Goal: Task Accomplishment & Management: Manage account settings

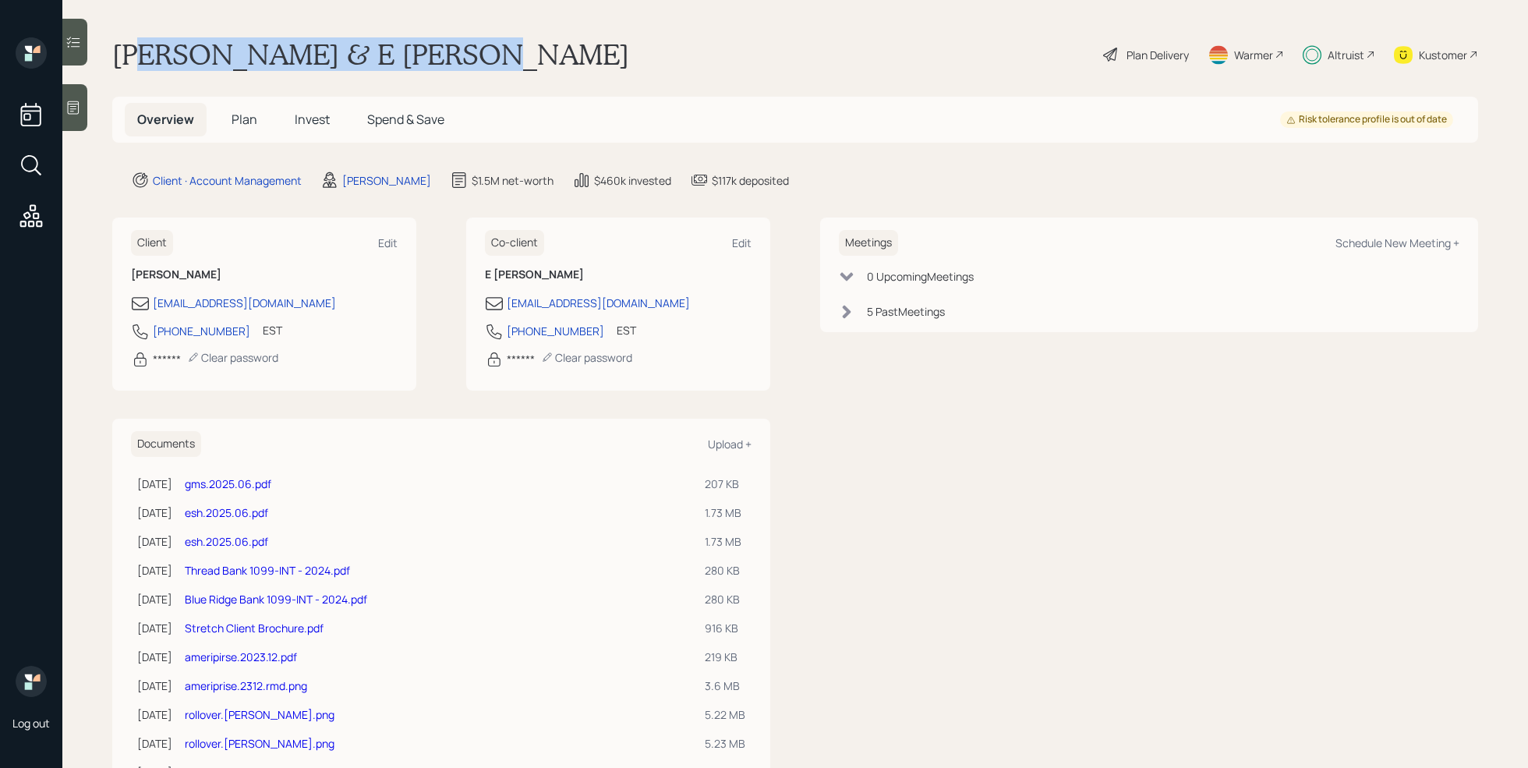
drag, startPoint x: 479, startPoint y: 62, endPoint x: 144, endPoint y: 41, distance: 335.1
click at [144, 41] on div "[PERSON_NAME] & E [PERSON_NAME] Plan Delivery Warmer Altruist Kustomer" at bounding box center [795, 54] width 1366 height 34
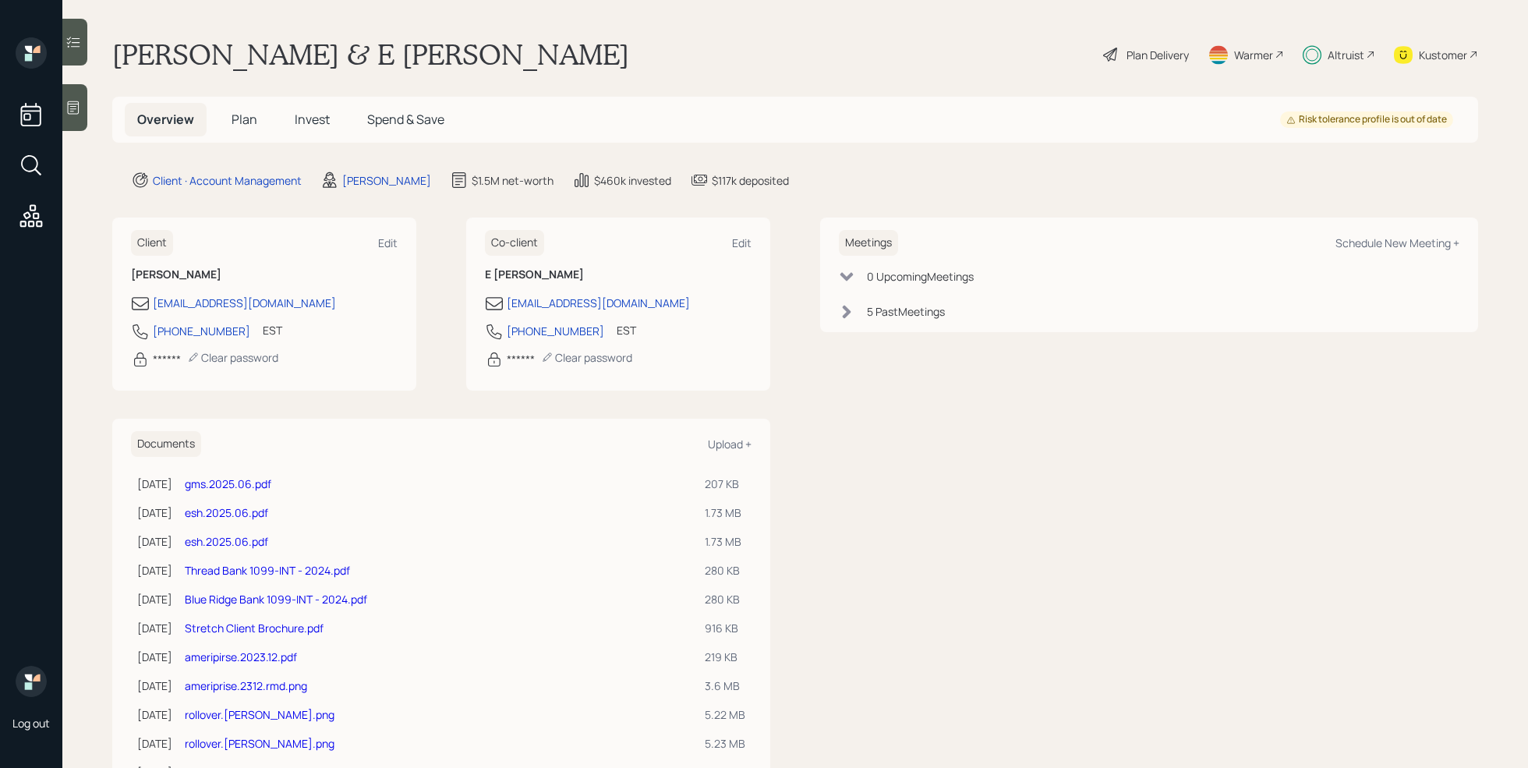
click at [501, 36] on main "[PERSON_NAME] & E [PERSON_NAME] Plan Delivery Warmer Altruist Kustomer Overview…" at bounding box center [795, 384] width 1466 height 768
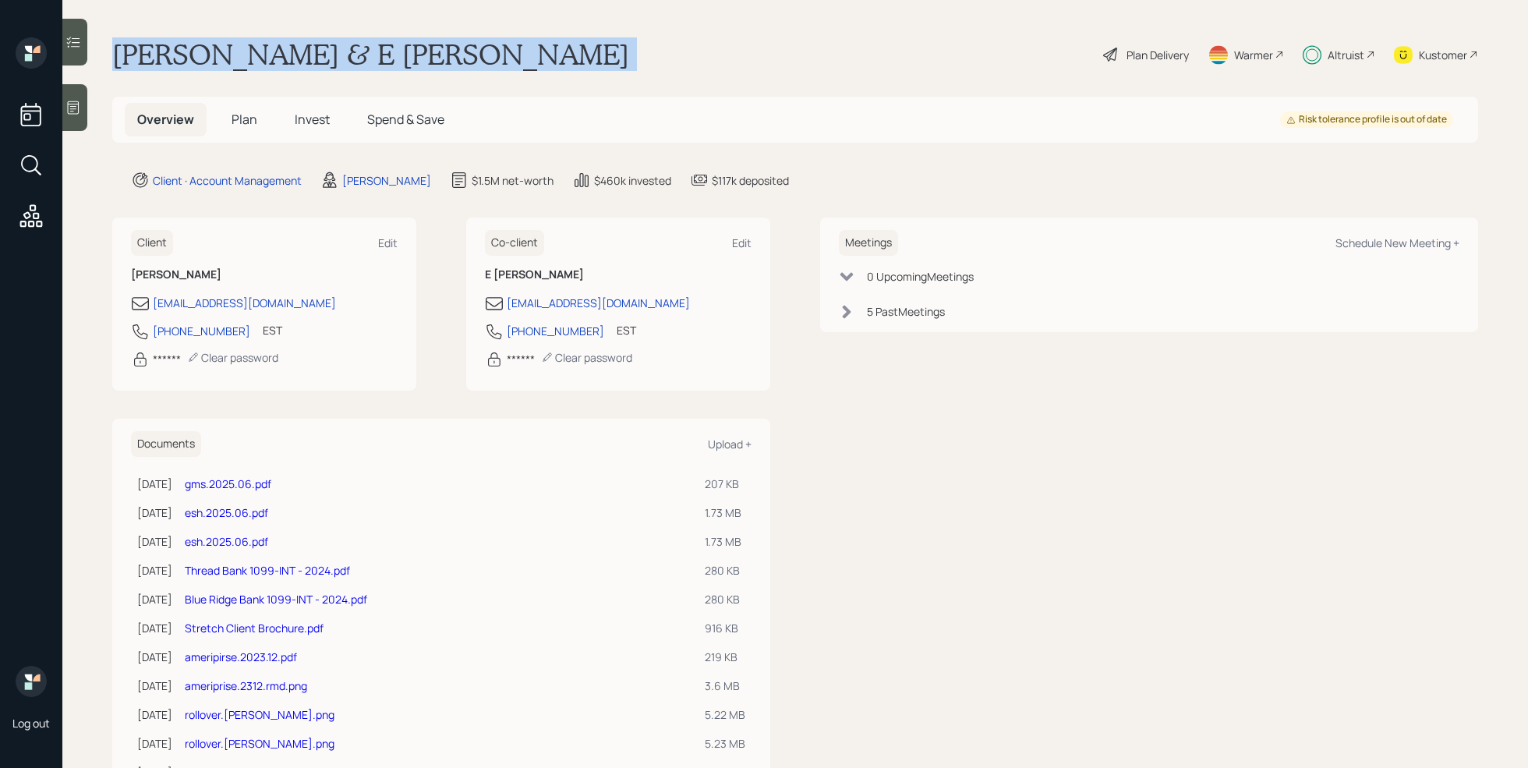
drag, startPoint x: 501, startPoint y: 36, endPoint x: 488, endPoint y: 64, distance: 30.7
click at [488, 64] on main "[PERSON_NAME] & E [PERSON_NAME] Plan Delivery Warmer Altruist Kustomer Overview…" at bounding box center [795, 384] width 1466 height 768
copy div "[PERSON_NAME] & E [PERSON_NAME]"
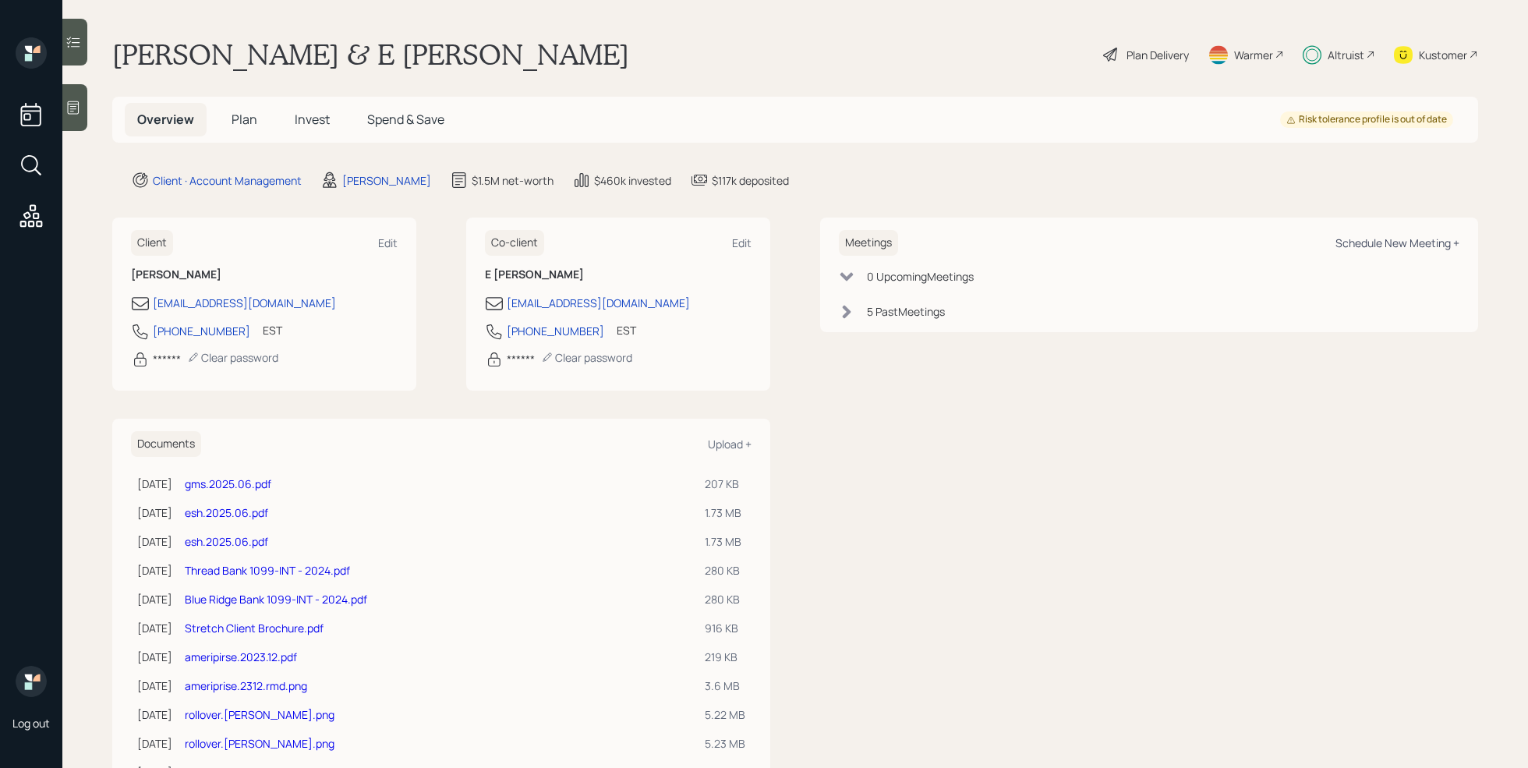
click at [1388, 248] on div "Schedule New Meeting +" at bounding box center [1398, 242] width 124 height 15
select select "59554aeb-d739-4552-90b9-0d27d70b4bf7"
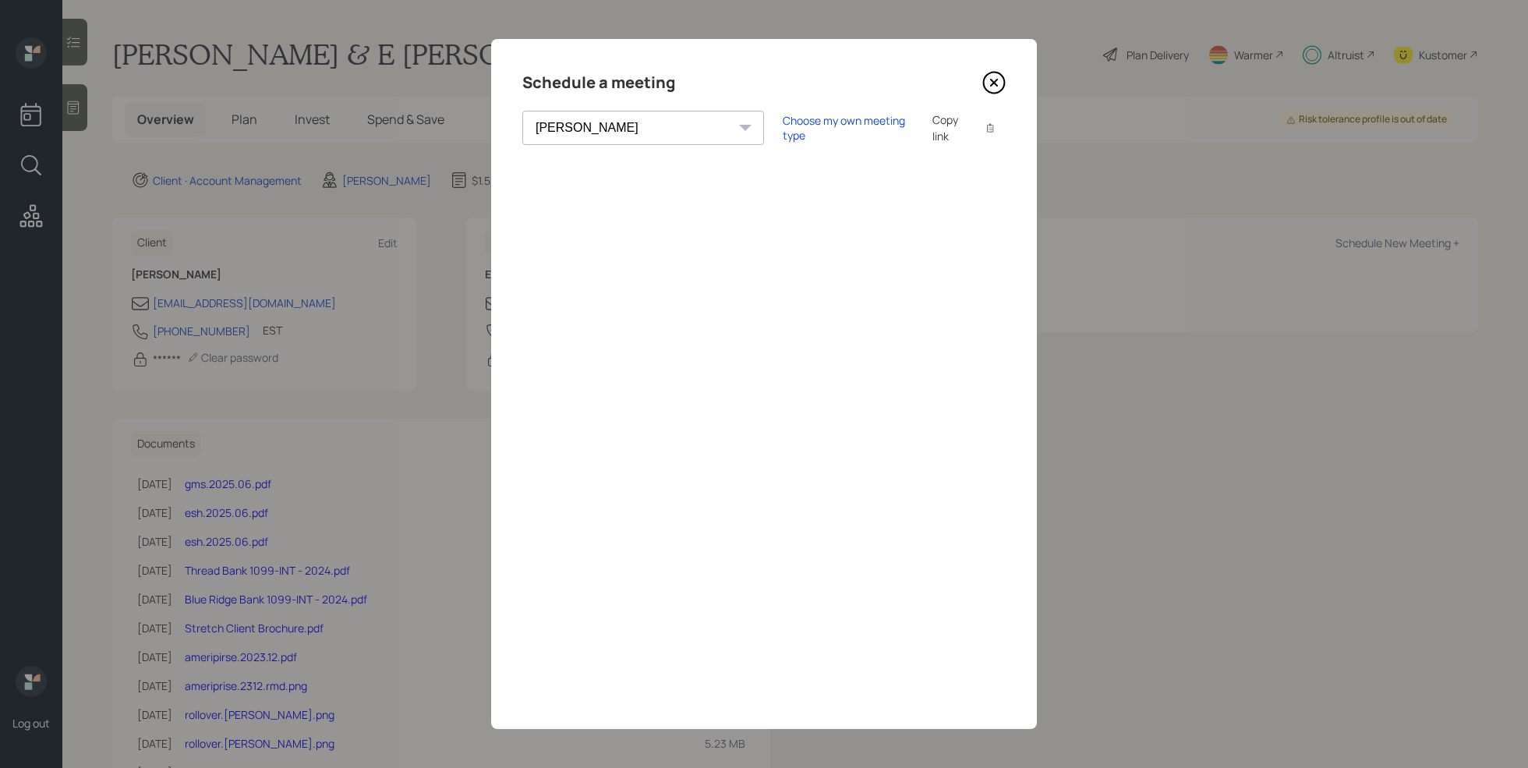
click at [996, 82] on icon at bounding box center [993, 82] width 23 height 23
